Goal: Task Accomplishment & Management: Use online tool/utility

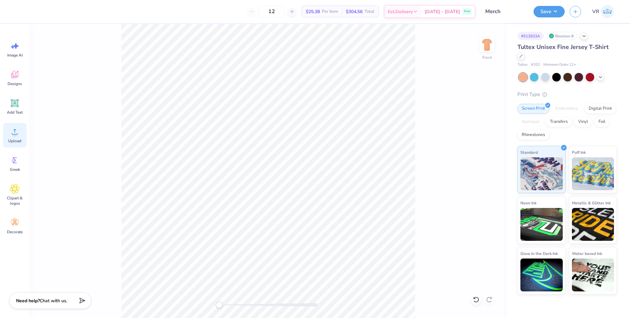
click at [12, 138] on span "Upload" at bounding box center [14, 140] width 13 height 5
click at [488, 183] on icon at bounding box center [490, 182] width 9 height 8
type input "4.75"
type input "13.87"
type input "18.00"
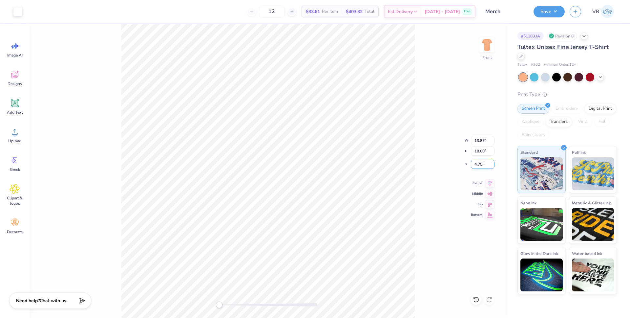
click at [481, 163] on input "4.75" at bounding box center [483, 164] width 24 height 9
type input "3"
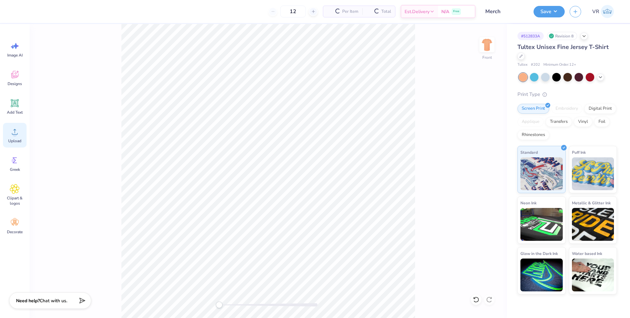
click at [20, 132] on div "Upload" at bounding box center [15, 135] width 24 height 25
click at [14, 137] on div "Upload" at bounding box center [15, 135] width 24 height 25
click at [490, 186] on icon at bounding box center [490, 182] width 9 height 8
click at [483, 165] on input "4.75" at bounding box center [483, 164] width 24 height 9
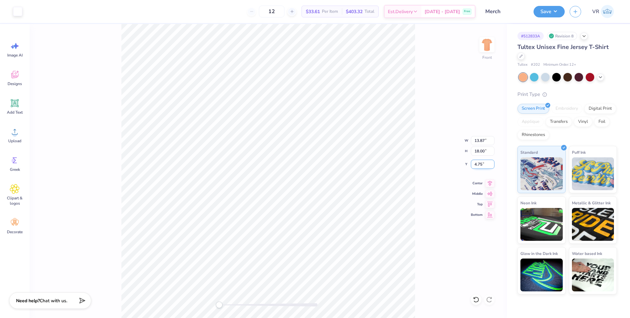
click at [478, 163] on input "4.75" at bounding box center [483, 164] width 24 height 9
type input "3"
click at [485, 44] on img at bounding box center [487, 45] width 26 height 26
click at [12, 139] on span "Upload" at bounding box center [14, 140] width 13 height 5
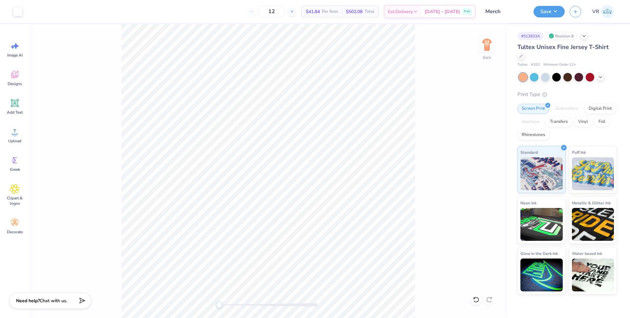
click at [185, 307] on div "Back" at bounding box center [269, 171] width 478 height 294
click at [21, 10] on div at bounding box center [17, 10] width 9 height 9
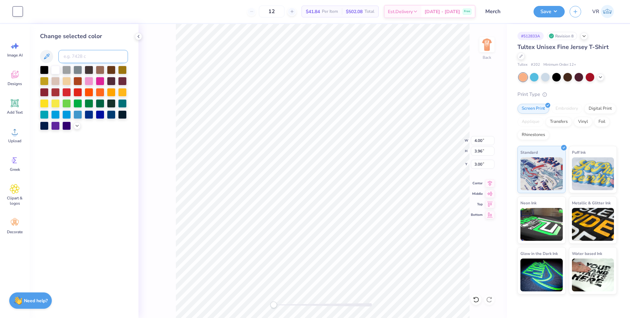
click at [90, 56] on input at bounding box center [93, 56] width 70 height 13
type input "4635"
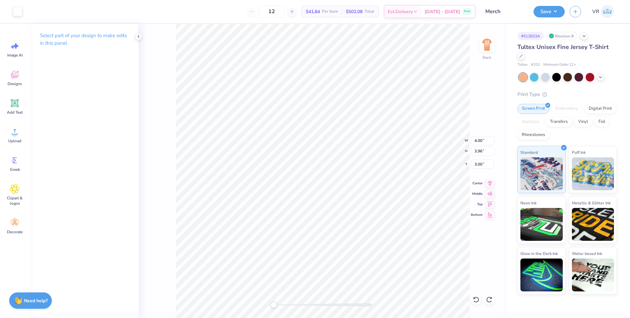
drag, startPoint x: 19, startPoint y: 14, endPoint x: 22, endPoint y: 24, distance: 10.0
click at [19, 14] on div at bounding box center [17, 11] width 9 height 9
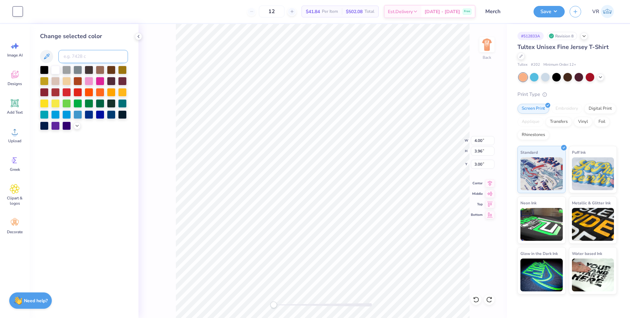
click at [93, 55] on input at bounding box center [93, 56] width 70 height 13
type input "4635"
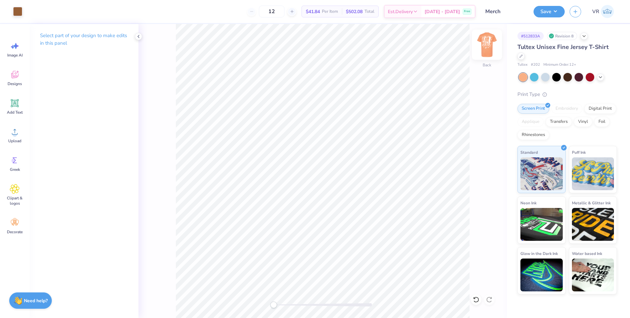
click at [486, 48] on img at bounding box center [487, 45] width 26 height 26
click at [17, 8] on div at bounding box center [17, 10] width 9 height 9
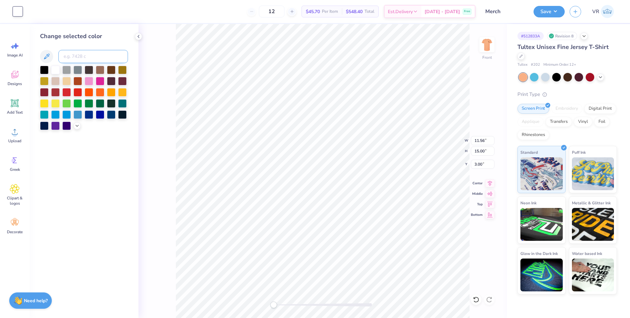
click at [96, 52] on input at bounding box center [93, 56] width 70 height 13
type input "4635"
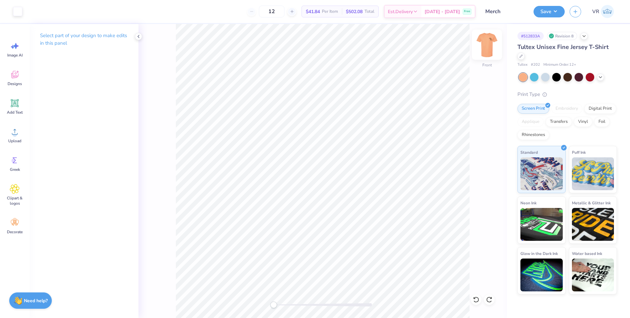
click at [484, 44] on img at bounding box center [487, 45] width 26 height 26
click at [488, 50] on img at bounding box center [487, 45] width 26 height 26
type input "3.91"
type input "3.87"
type input "5.22"
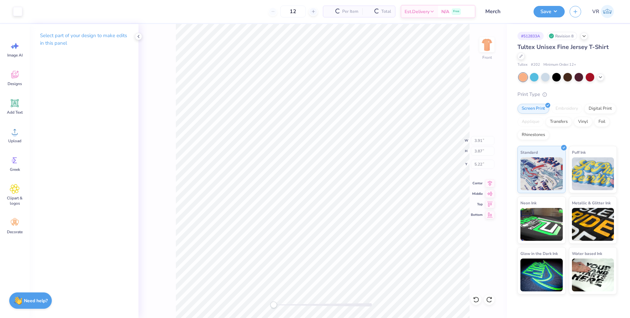
type input "11.56"
type input "15.00"
type input "3.00"
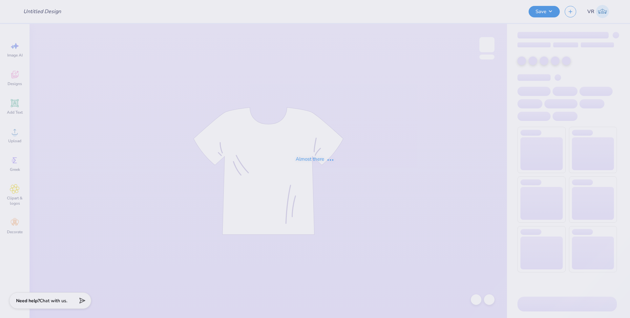
type input "[PERSON_NAME] : [US_STATE][GEOGRAPHIC_DATA]"
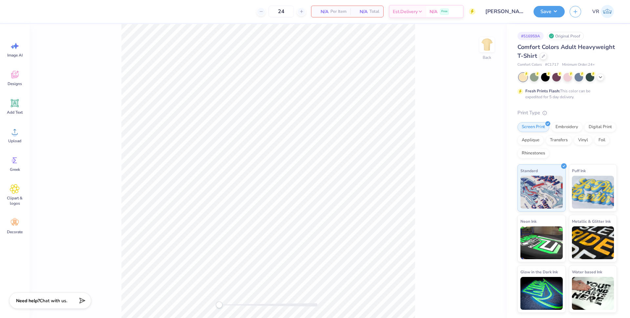
click at [15, 102] on icon at bounding box center [15, 103] width 6 height 6
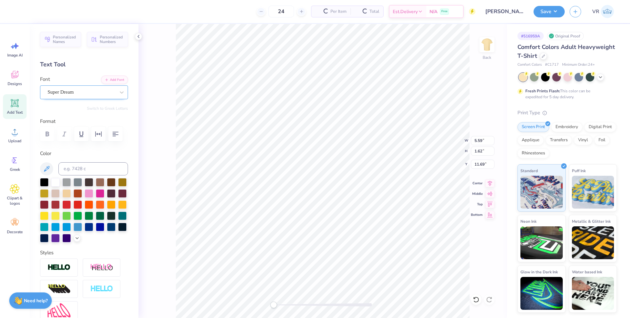
click at [102, 94] on div "Super Dream" at bounding box center [81, 92] width 69 height 10
click at [89, 148] on div "Varsity Team" at bounding box center [84, 146] width 71 height 12
type input "var"
click at [114, 77] on button "Add Font" at bounding box center [114, 79] width 27 height 9
click at [115, 79] on button "Add Font" at bounding box center [114, 79] width 27 height 9
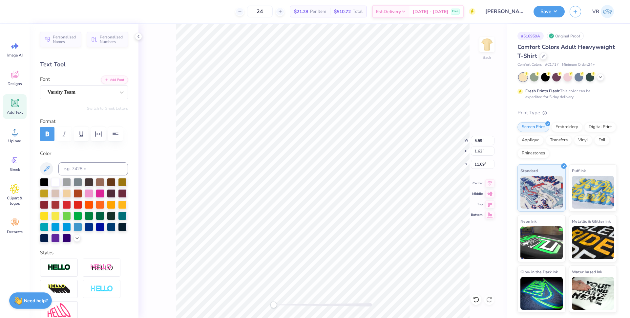
scroll to position [6, 1]
type textarea "PHI MU"
click at [481, 162] on input "11.69" at bounding box center [483, 164] width 24 height 9
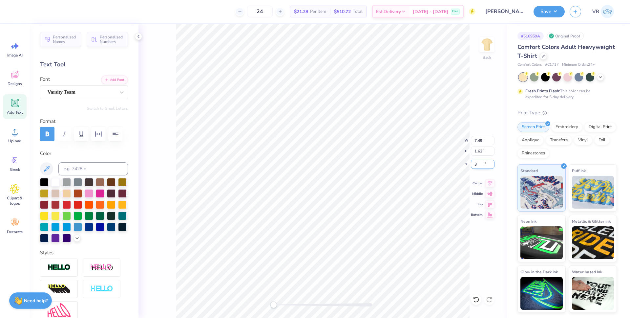
type input "3"
click at [69, 94] on div "Varsity Team" at bounding box center [81, 92] width 69 height 10
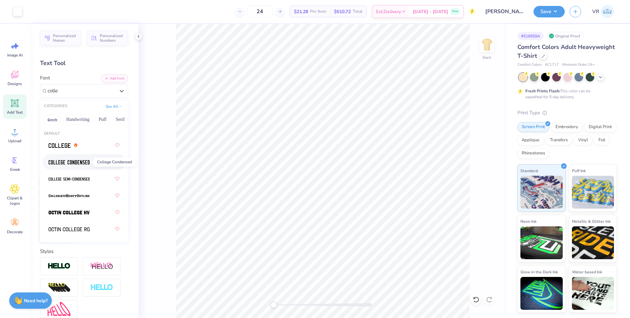
scroll to position [3, 0]
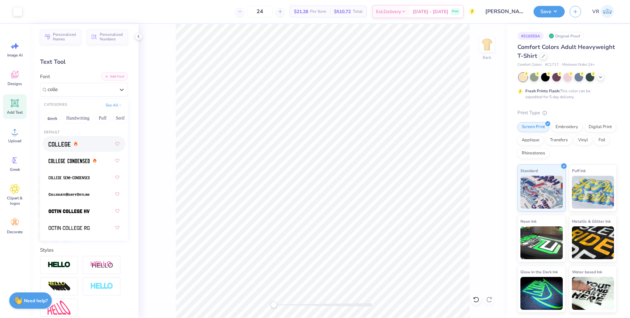
type input "colle"
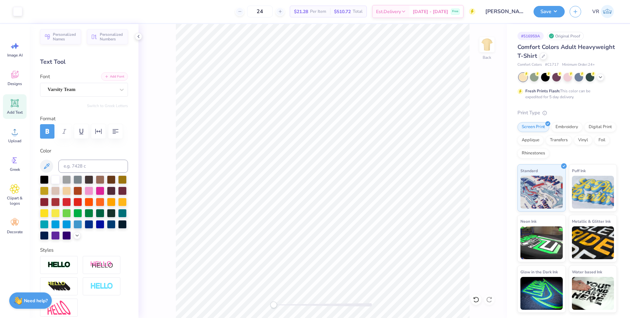
click at [110, 77] on button "Add Font" at bounding box center [114, 76] width 27 height 9
click at [16, 107] on icon at bounding box center [15, 103] width 10 height 10
click at [85, 91] on div "Super Dream" at bounding box center [81, 89] width 69 height 10
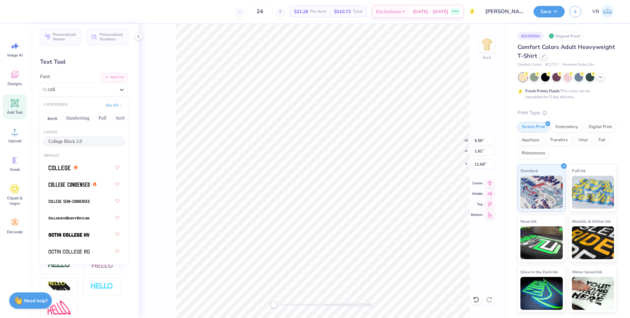
click at [52, 138] on span "College Block 2.0" at bounding box center [65, 141] width 33 height 7
type input "coll"
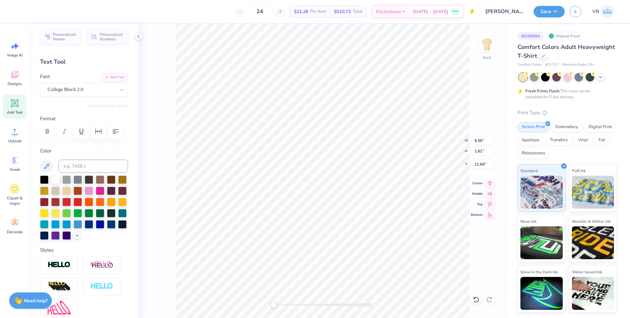
scroll to position [6, 1]
type textarea "25"
click at [107, 228] on div at bounding box center [111, 223] width 9 height 9
type input "6.46"
type input "2.79"
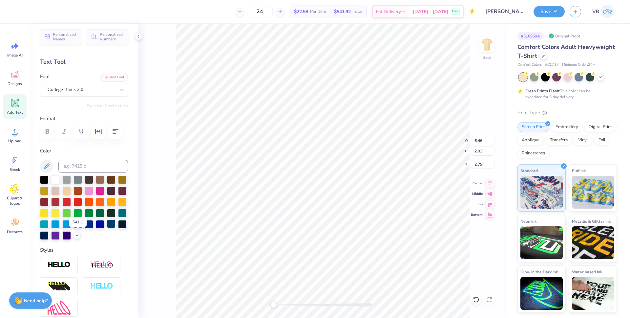
click at [107, 228] on div at bounding box center [111, 223] width 9 height 9
type input "7.57"
type input "7.23"
type input "6.03"
click at [62, 269] on img at bounding box center [59, 265] width 23 height 8
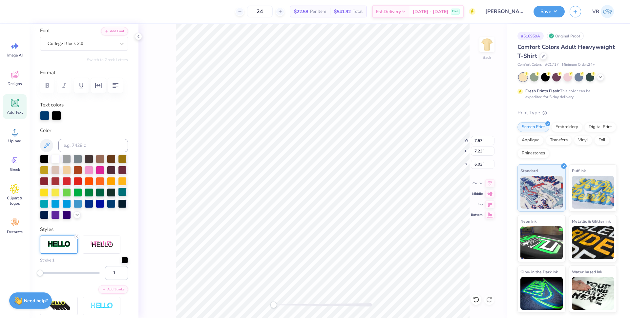
scroll to position [56, 0]
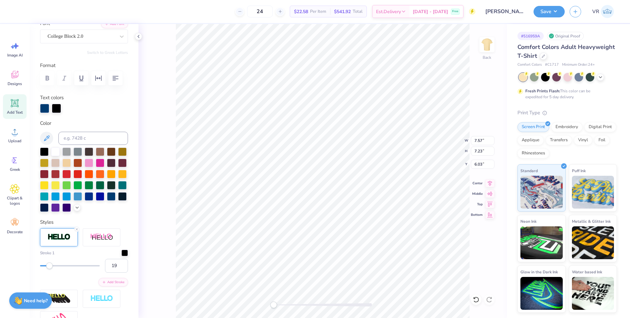
type input "20"
drag, startPoint x: 43, startPoint y: 276, endPoint x: 51, endPoint y: 277, distance: 7.6
click at [51, 269] on div "Accessibility label" at bounding box center [50, 265] width 7 height 7
type input "16"
click at [49, 269] on div "Accessibility label" at bounding box center [48, 265] width 7 height 7
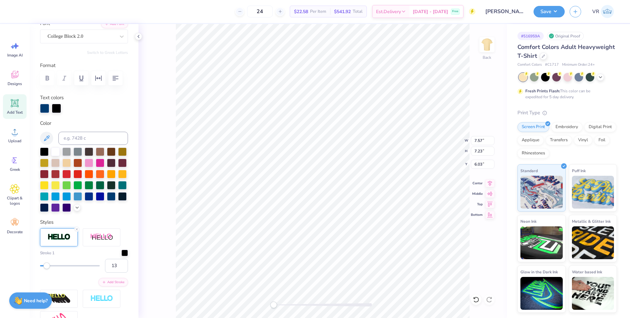
type input "12"
click at [46, 269] on div "Accessibility label" at bounding box center [46, 265] width 7 height 7
type input "8"
click at [44, 269] on div "Accessibility label" at bounding box center [44, 265] width 7 height 7
type input "1"
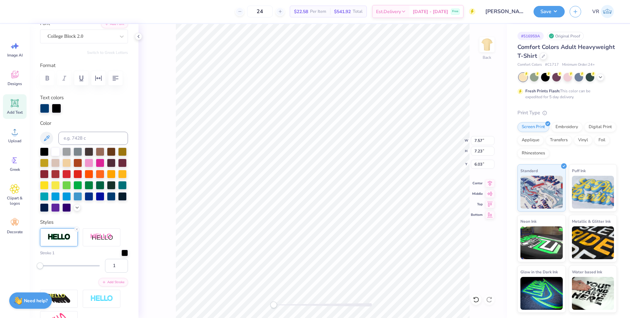
drag, startPoint x: 44, startPoint y: 277, endPoint x: 22, endPoint y: 278, distance: 22.0
click at [22, 278] on div "24 $22.58 Per Item $541.92 Total Est. Delivery Sep 21 - 24 Free Design Title My…" at bounding box center [315, 159] width 630 height 318
drag, startPoint x: 76, startPoint y: 240, endPoint x: 98, endPoint y: 248, distance: 22.8
click at [76, 231] on icon at bounding box center [77, 229] width 4 height 4
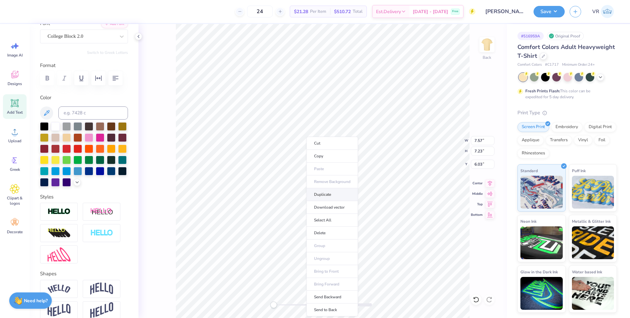
click at [325, 193] on li "Duplicate" at bounding box center [333, 194] width 52 height 13
type input "7.03"
click at [489, 182] on icon at bounding box center [490, 182] width 9 height 8
click at [67, 215] on img at bounding box center [59, 212] width 23 height 8
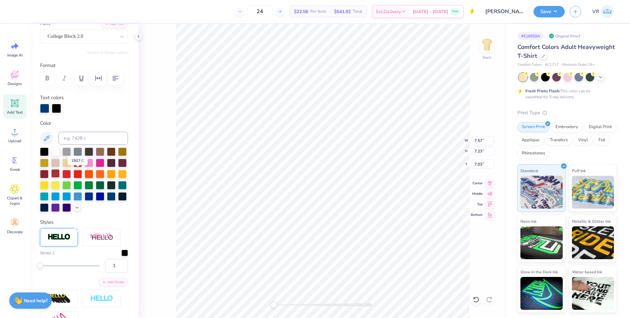
click at [60, 174] on div at bounding box center [55, 173] width 9 height 9
type input "19"
drag, startPoint x: 41, startPoint y: 278, endPoint x: 50, endPoint y: 276, distance: 9.1
click at [50, 269] on div "Accessibility label" at bounding box center [50, 265] width 7 height 7
type input "14"
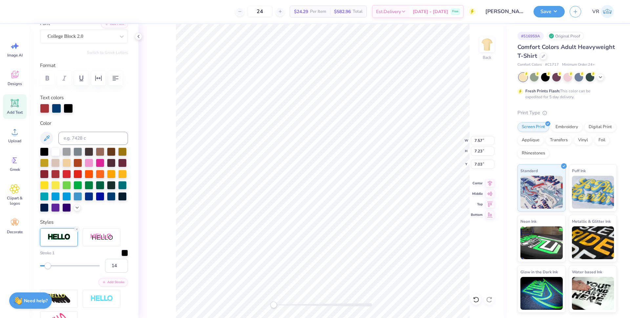
click at [47, 269] on div "Accessibility label" at bounding box center [48, 265] width 7 height 7
type input "10"
click at [45, 269] on div "Accessibility label" at bounding box center [45, 265] width 7 height 7
click at [67, 108] on div at bounding box center [68, 107] width 9 height 9
click at [121, 255] on div at bounding box center [124, 252] width 7 height 7
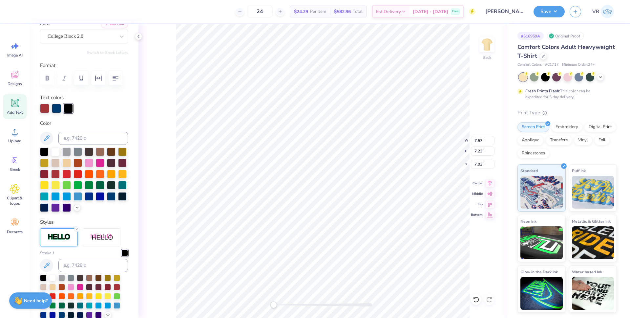
scroll to position [151, 0]
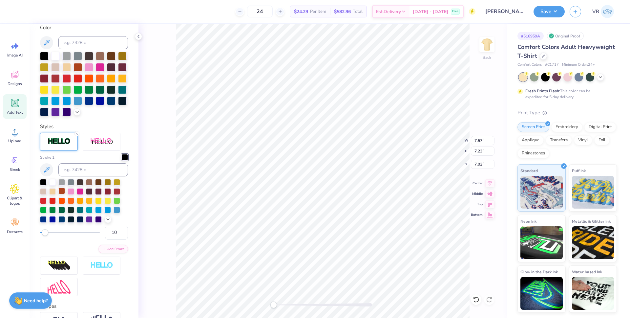
click at [61, 194] on div at bounding box center [61, 190] width 7 height 7
click at [319, 310] on li "Send to Back" at bounding box center [323, 309] width 52 height 13
type input "8.65"
type input "8.31"
type input "5.49"
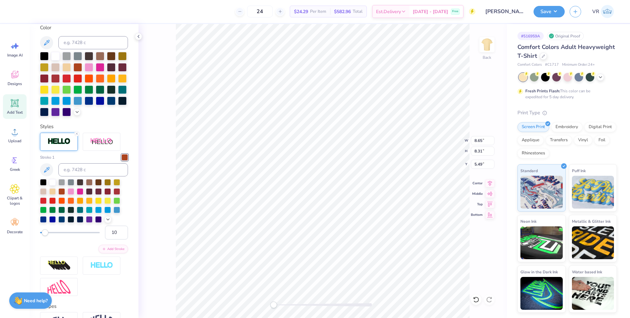
type input "9"
click at [45, 236] on div "Accessibility label" at bounding box center [44, 232] width 7 height 7
type input "8"
click at [44, 236] on div "Accessibility label" at bounding box center [44, 232] width 7 height 7
type input "6"
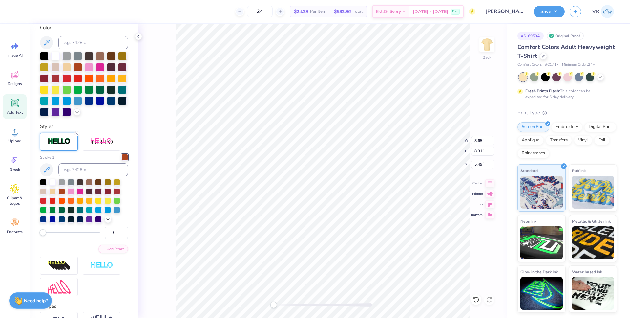
click at [43, 236] on div "Accessibility label" at bounding box center [42, 232] width 7 height 7
type input "11"
click at [46, 236] on div "Accessibility label" at bounding box center [45, 232] width 7 height 7
drag, startPoint x: 112, startPoint y: 245, endPoint x: 102, endPoint y: 245, distance: 9.5
click at [105, 239] on input "11" at bounding box center [116, 233] width 23 height 14
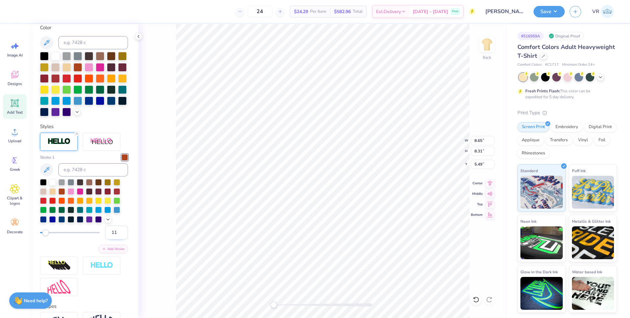
type input "5"
type input "6.41"
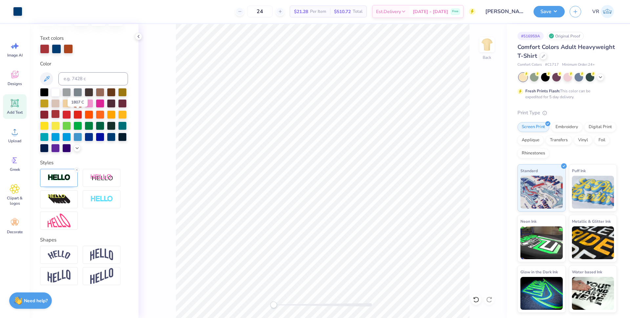
scroll to position [85, 0]
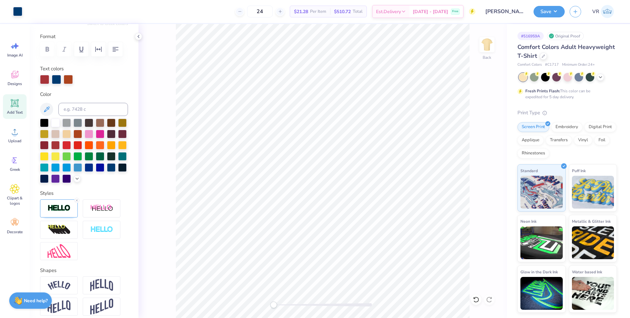
click at [13, 115] on div "Add Text" at bounding box center [15, 106] width 24 height 25
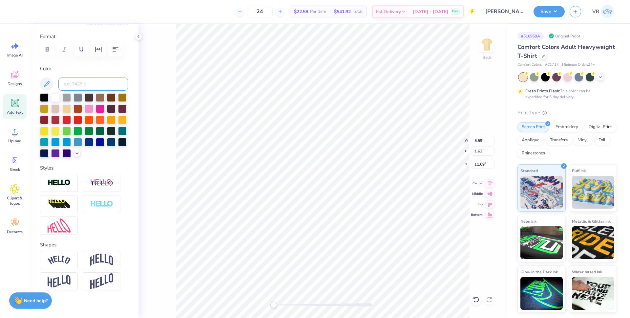
click at [99, 83] on input at bounding box center [93, 83] width 70 height 13
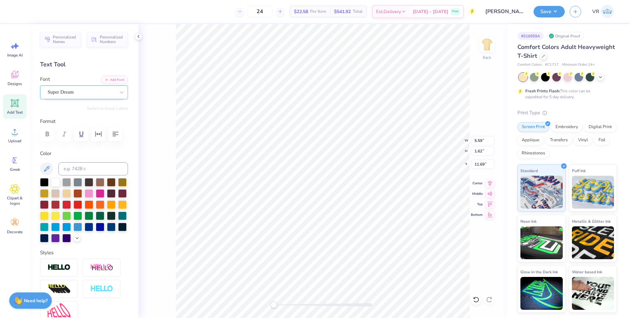
click at [88, 92] on div "Super Dream" at bounding box center [81, 92] width 69 height 10
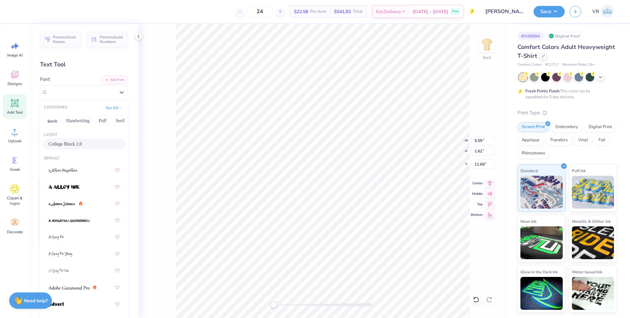
click at [77, 144] on span "College Block 2.0" at bounding box center [65, 143] width 33 height 7
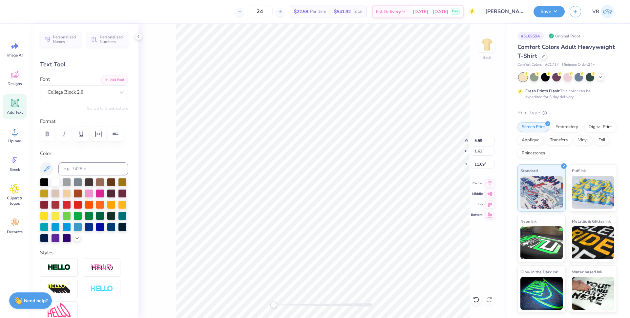
scroll to position [6, 1]
type textarea "2"
click at [470, 150] on div "Back W 4.53 4.53 " H 9.39 9.39 " Y 5.68 5.68 " Center Middle Top Bottom" at bounding box center [323, 171] width 369 height 294
click at [474, 151] on div "Back" at bounding box center [323, 171] width 369 height 294
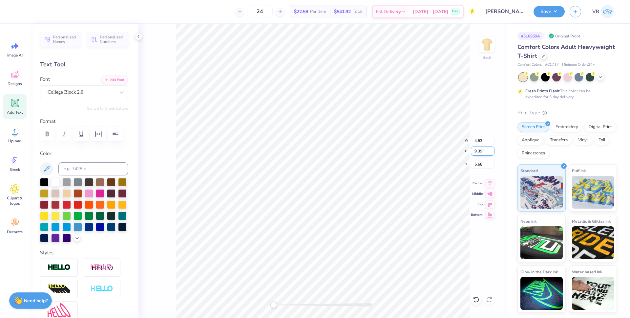
click at [479, 149] on input "9.39" at bounding box center [483, 150] width 24 height 9
type input "8"
click at [439, 153] on div "Back W 4.53 4.53 " H 8 8 " Y 5.68 5.68 " Center Middle Top Bottom" at bounding box center [323, 171] width 369 height 294
click at [59, 271] on img at bounding box center [59, 268] width 23 height 8
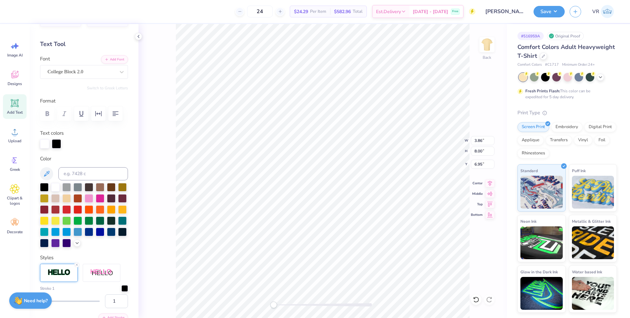
scroll to position [82, 0]
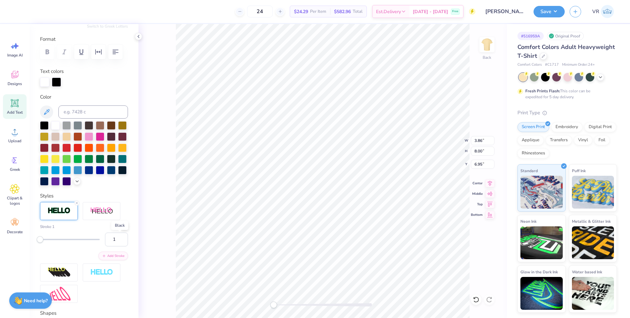
click at [121, 229] on div at bounding box center [124, 226] width 7 height 7
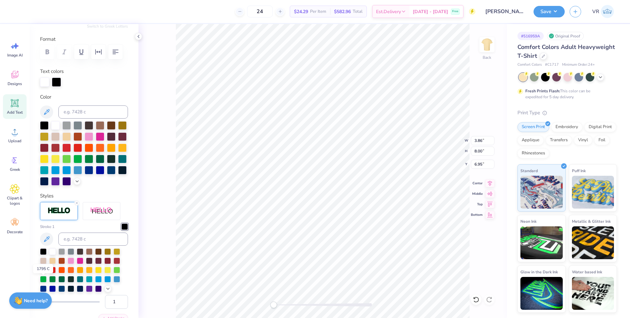
click at [44, 272] on div at bounding box center [43, 269] width 7 height 7
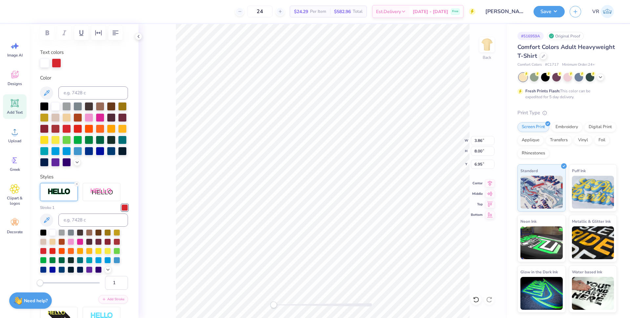
scroll to position [110, 0]
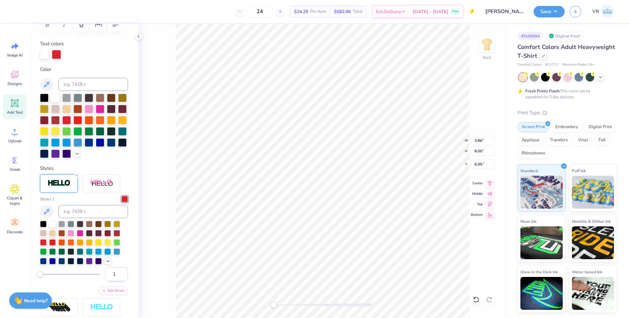
drag, startPoint x: 111, startPoint y: 286, endPoint x: 107, endPoint y: 285, distance: 3.6
click at [107, 281] on input "1" at bounding box center [116, 274] width 23 height 14
type input "8"
click at [321, 195] on li "Duplicate" at bounding box center [330, 194] width 52 height 13
type input "7.49"
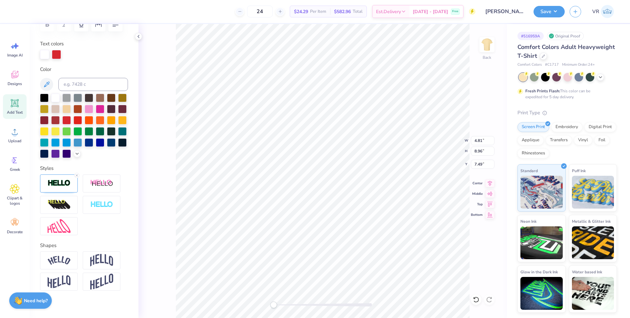
scroll to position [6, 1]
type textarea "5"
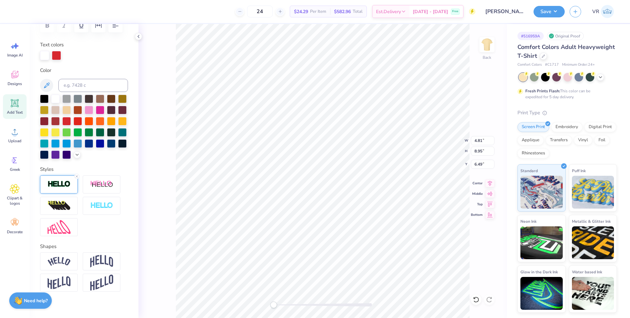
click at [53, 188] on img at bounding box center [59, 184] width 23 height 8
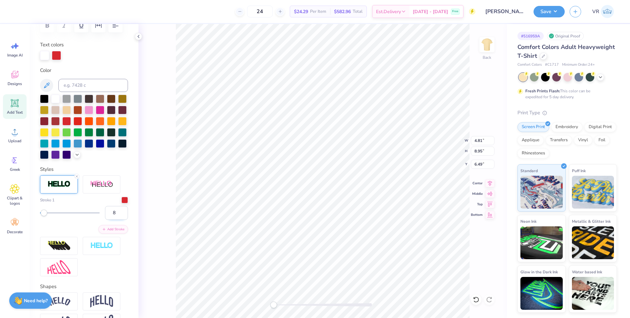
drag, startPoint x: 112, startPoint y: 223, endPoint x: 107, endPoint y: 223, distance: 5.3
click at [107, 220] on input "8" at bounding box center [116, 213] width 23 height 14
type input "5"
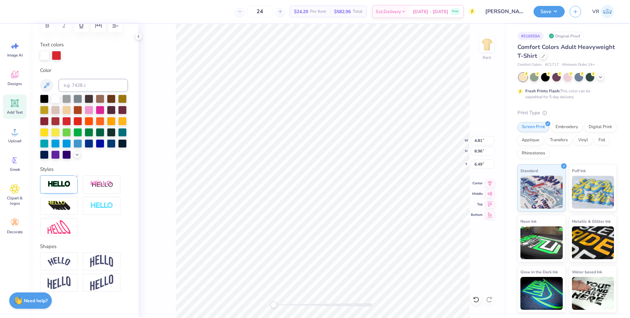
type input "8.96"
click at [63, 188] on img at bounding box center [59, 184] width 23 height 8
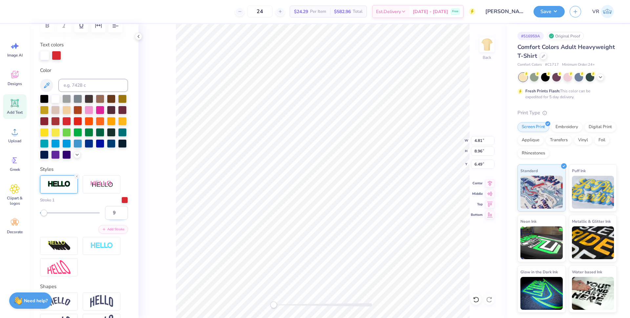
drag, startPoint x: 115, startPoint y: 223, endPoint x: 86, endPoint y: 223, distance: 28.9
click at [105, 220] on input "9" at bounding box center [116, 213] width 23 height 14
type input "5"
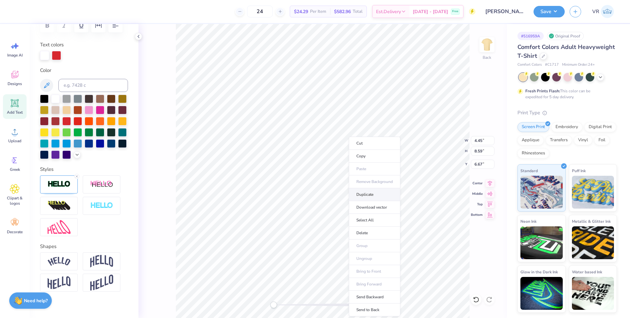
click at [369, 195] on li "Duplicate" at bounding box center [375, 194] width 52 height 13
click at [107, 147] on div at bounding box center [111, 143] width 9 height 9
type input "11.52"
click at [96, 147] on div at bounding box center [100, 143] width 9 height 9
click at [78, 178] on icon at bounding box center [77, 176] width 4 height 4
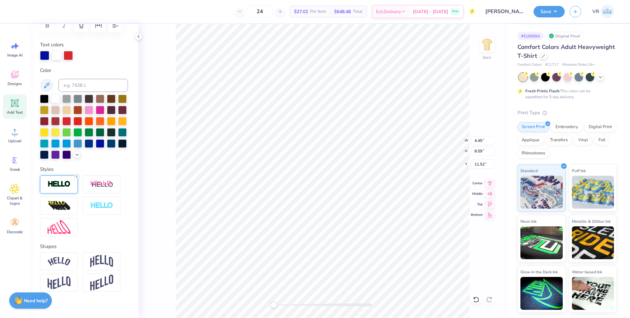
scroll to position [101, 0]
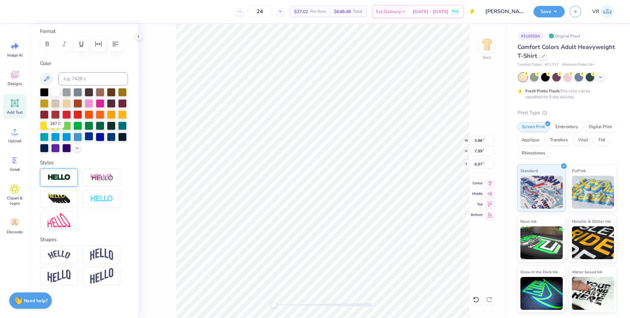
click at [85, 137] on div at bounding box center [89, 136] width 9 height 9
click at [75, 147] on icon at bounding box center [77, 147] width 5 height 5
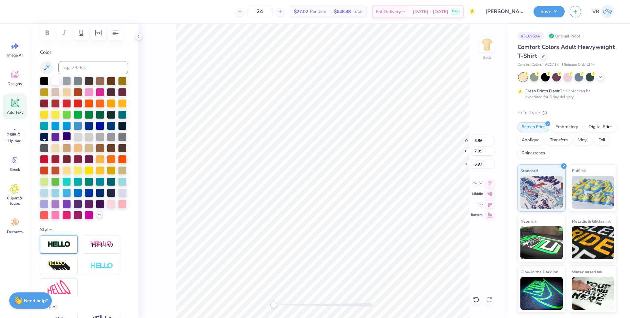
click at [62, 140] on div at bounding box center [66, 136] width 9 height 9
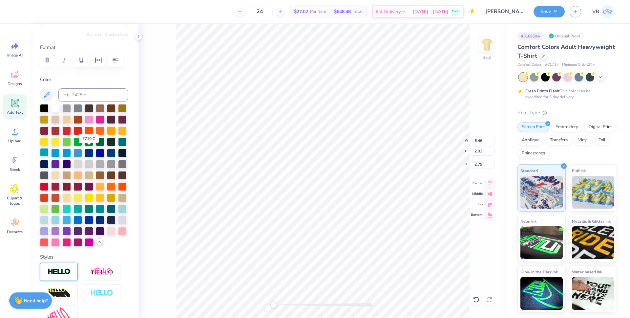
scroll to position [75, 0]
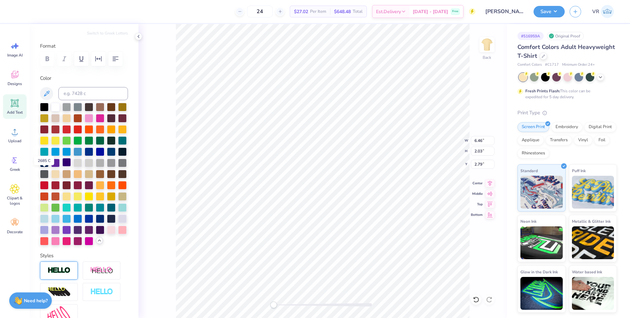
click at [62, 166] on div at bounding box center [66, 162] width 9 height 9
click at [17, 12] on div at bounding box center [17, 10] width 9 height 9
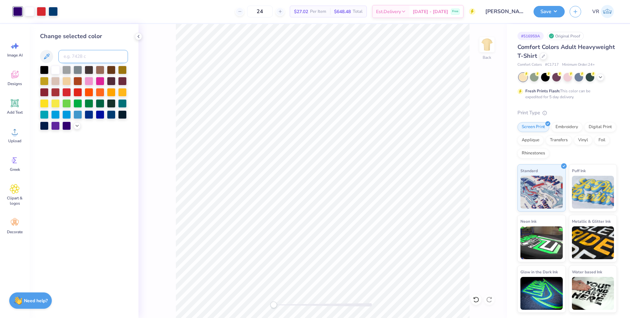
click at [87, 57] on input at bounding box center [93, 56] width 70 height 13
type input "541"
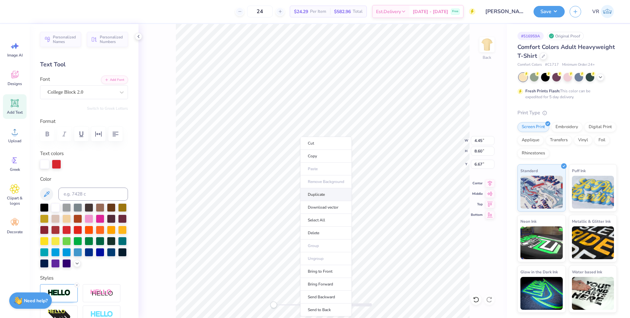
click at [317, 195] on li "Duplicate" at bounding box center [326, 194] width 52 height 13
type input "7.67"
click at [76, 287] on icon at bounding box center [77, 285] width 4 height 4
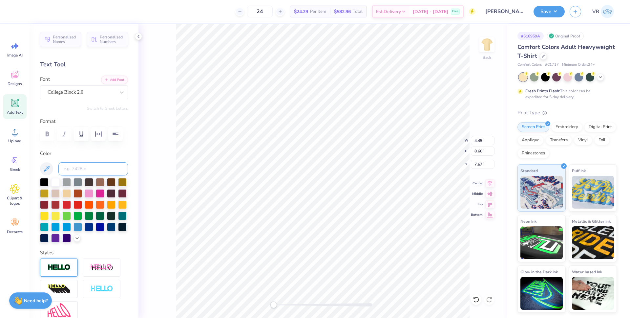
click at [95, 168] on input at bounding box center [93, 168] width 70 height 13
type input "541"
click at [317, 248] on li "Group" at bounding box center [329, 245] width 52 height 13
type input "8.59"
click at [357, 244] on li "Group" at bounding box center [375, 245] width 52 height 13
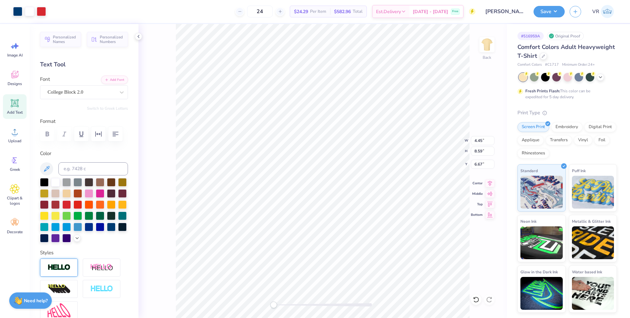
type input "6.46"
type input "2.03"
type input "2.79"
type input "9.60"
type input "8.60"
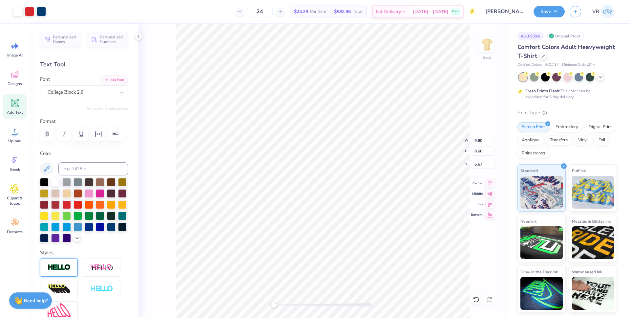
type input "5.70"
type input "10.27"
type input "9.42"
type input "5.49"
click at [345, 250] on li "Group" at bounding box center [355, 245] width 52 height 13
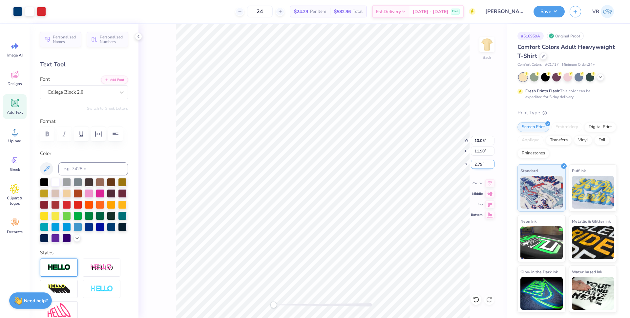
click at [477, 164] on input "2.79" at bounding box center [483, 164] width 24 height 9
type input "3"
click at [490, 184] on icon at bounding box center [490, 182] width 9 height 8
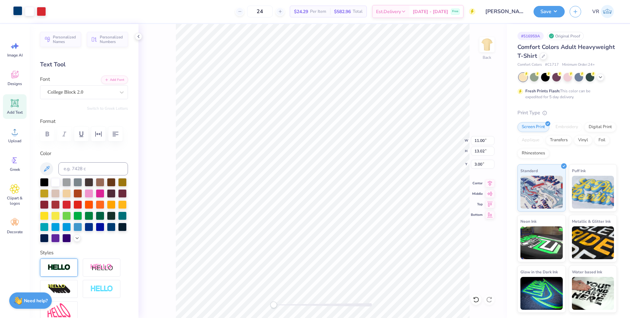
click at [16, 12] on div at bounding box center [17, 10] width 9 height 9
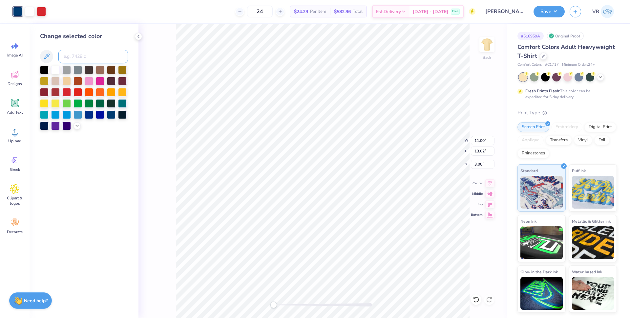
click at [79, 57] on input at bounding box center [93, 56] width 70 height 13
type input "533"
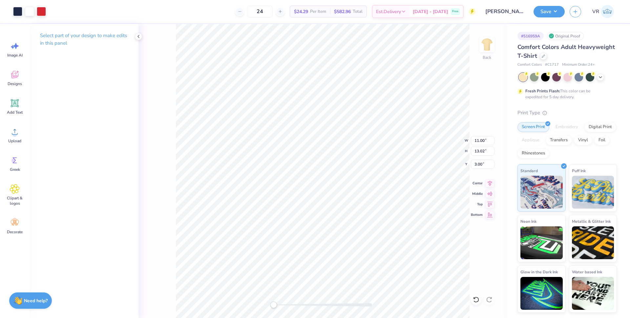
click at [265, 305] on div "Back W 11.00 11.00 " H 13.02 13.02 " Y 3.00 3.00 " Center Middle Top Bottom" at bounding box center [323, 171] width 369 height 294
click at [338, 223] on li "Ungroup" at bounding box center [344, 224] width 52 height 13
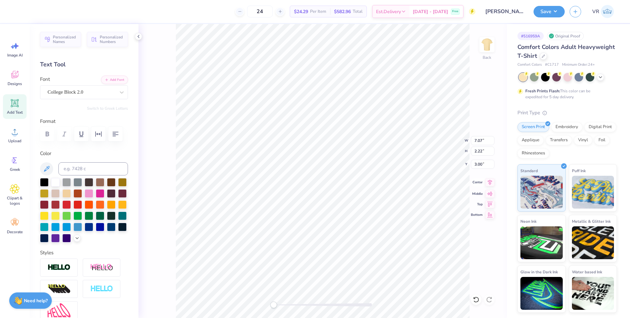
click at [489, 185] on icon at bounding box center [490, 182] width 9 height 8
type input "8.22"
type input "12.50"
click at [353, 245] on li "Group" at bounding box center [361, 245] width 52 height 13
click at [480, 162] on input "5.10" at bounding box center [483, 164] width 24 height 9
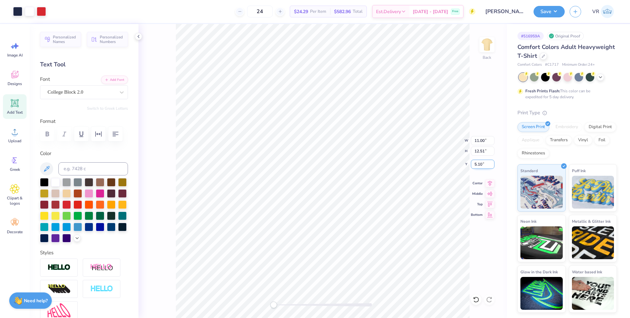
click at [480, 162] on input "5.10" at bounding box center [483, 164] width 24 height 9
type input "3"
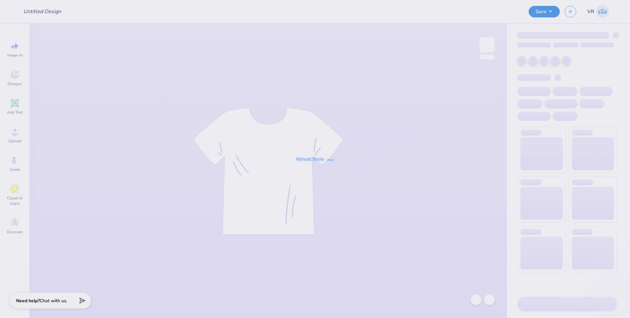
type input "Merch"
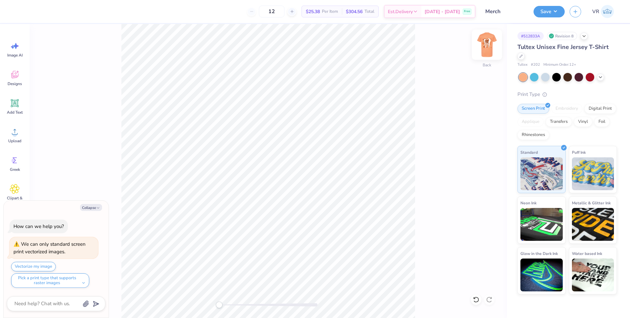
click at [488, 37] on img at bounding box center [487, 45] width 26 height 26
click at [10, 135] on icon at bounding box center [15, 132] width 10 height 10
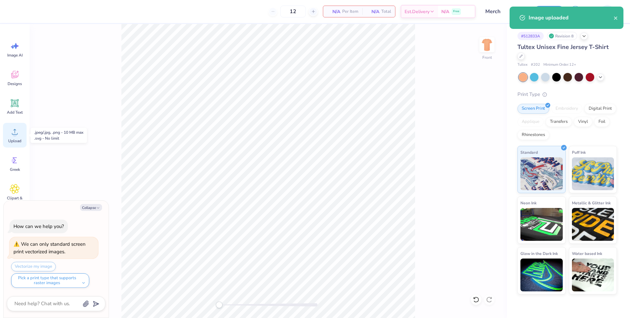
click at [21, 139] on span "Upload" at bounding box center [14, 140] width 13 height 5
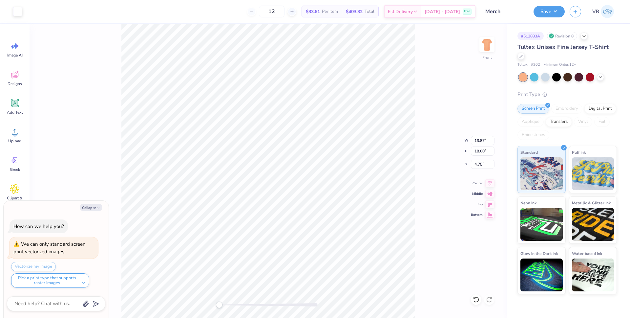
type textarea "x"
click at [476, 164] on input "4.75" at bounding box center [483, 164] width 24 height 9
type input "3"
click at [486, 182] on icon at bounding box center [490, 182] width 9 height 8
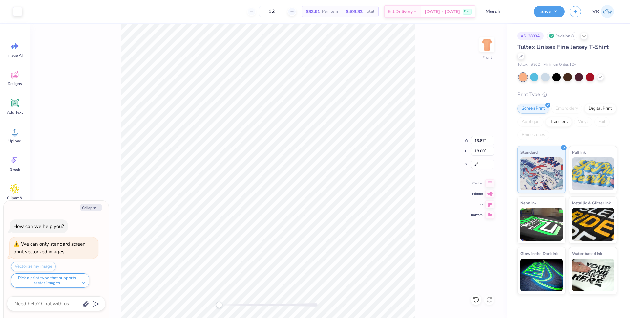
click at [478, 45] on div "Front W 13.87 13.87 " H 18.00 18.00 " Y 3 3 " Center Middle Top Bottom" at bounding box center [269, 171] width 478 height 294
click at [493, 42] on img at bounding box center [487, 45] width 26 height 26
click at [14, 128] on icon at bounding box center [15, 132] width 10 height 10
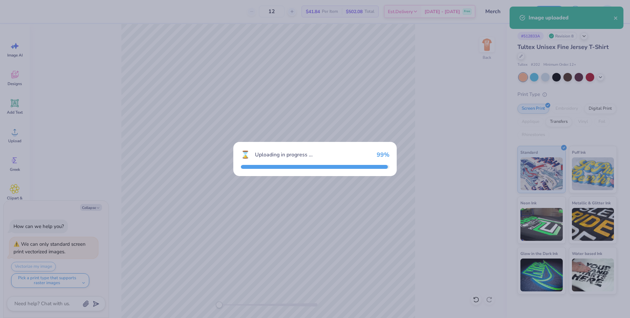
type textarea "x"
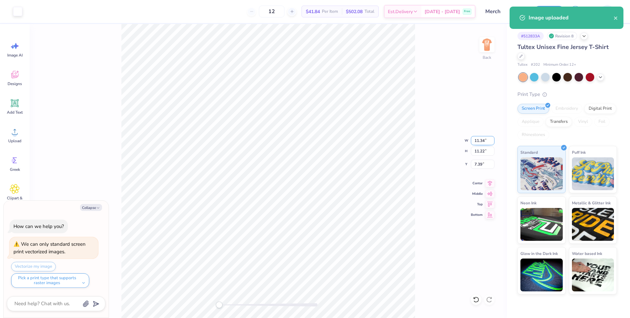
click at [478, 142] on input "11.34" at bounding box center [483, 140] width 24 height 9
type input "4"
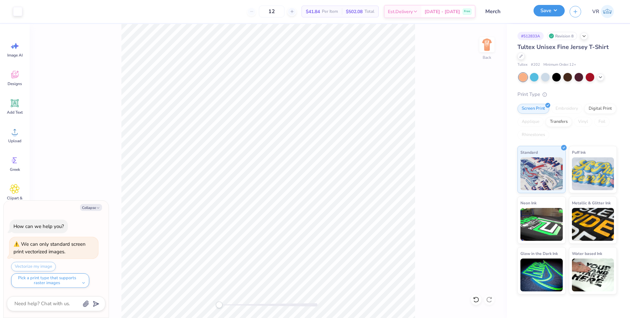
click at [553, 14] on button "Save" at bounding box center [549, 10] width 31 height 11
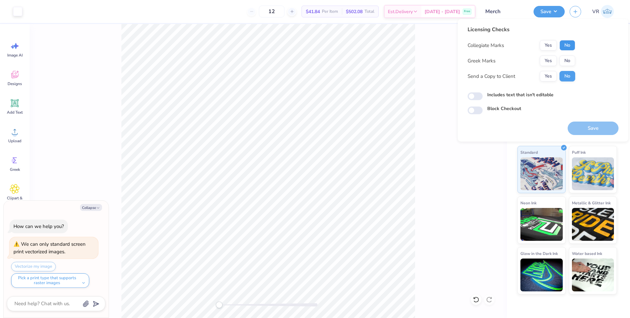
click at [570, 45] on button "No" at bounding box center [568, 45] width 16 height 11
click at [570, 58] on button "No" at bounding box center [568, 60] width 16 height 11
click at [583, 129] on button "Save" at bounding box center [593, 127] width 51 height 13
type textarea "x"
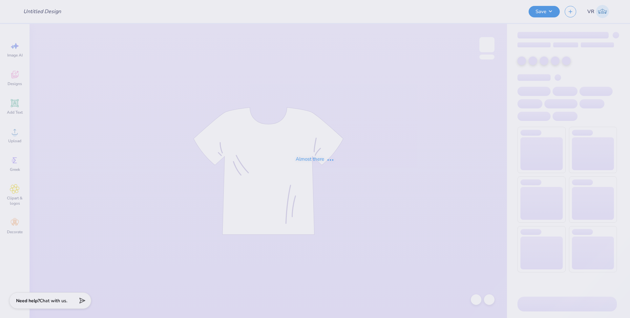
type input "PIKE Homecoming"
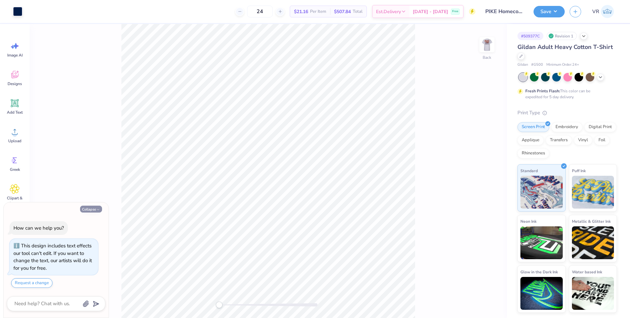
click at [99, 209] on icon "button" at bounding box center [98, 209] width 4 height 4
type textarea "x"
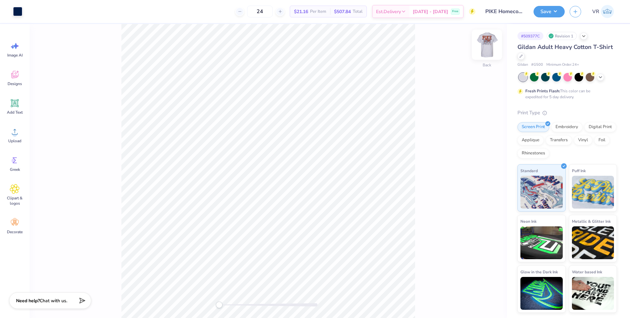
click at [490, 40] on img at bounding box center [487, 45] width 26 height 26
click at [304, 195] on li "Download vector" at bounding box center [300, 194] width 52 height 13
